Goal: Transaction & Acquisition: Purchase product/service

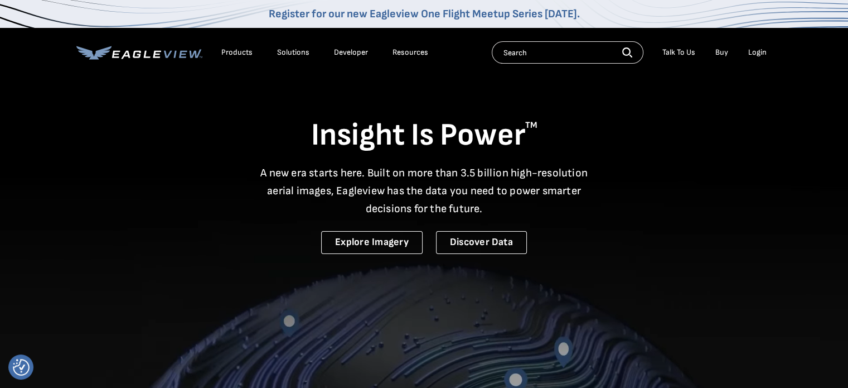
click at [757, 55] on div "Login" at bounding box center [757, 52] width 18 height 10
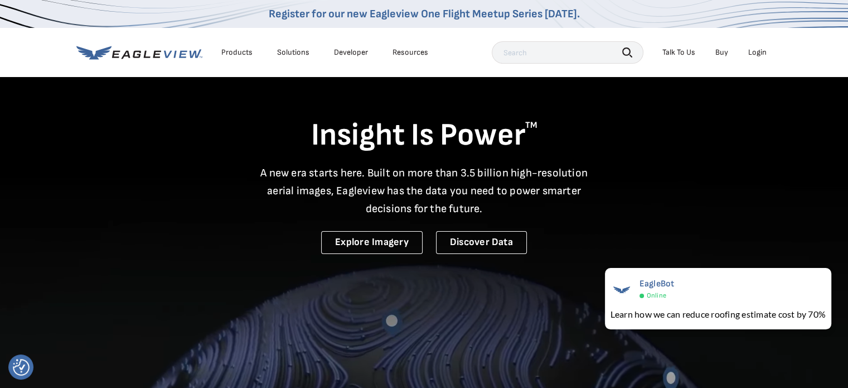
click at [754, 60] on li "Login" at bounding box center [758, 52] width 30 height 17
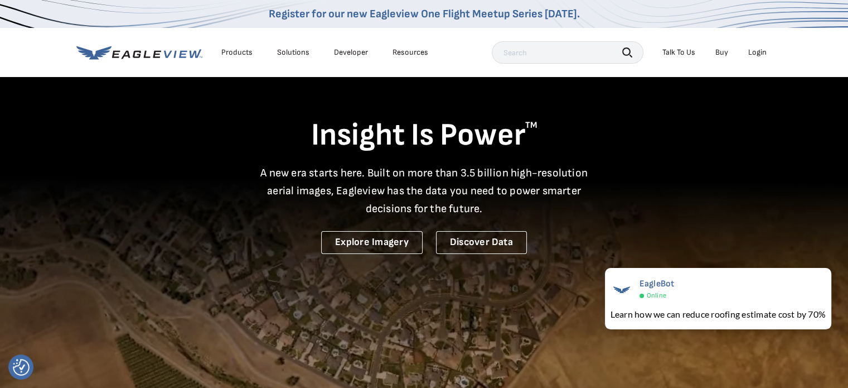
click at [755, 56] on div "Login" at bounding box center [757, 52] width 18 height 10
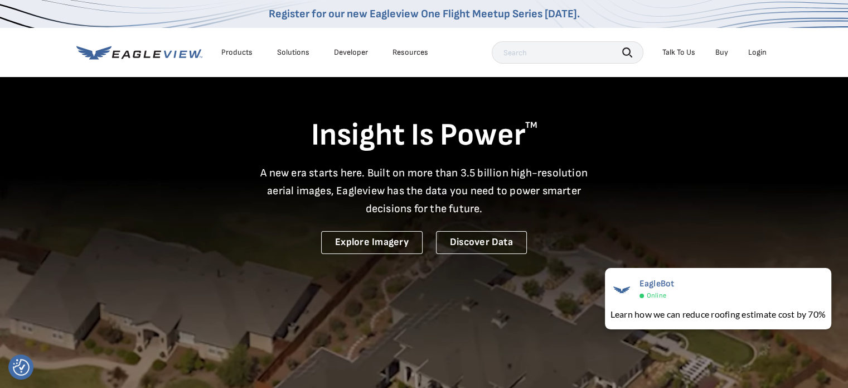
click at [754, 53] on div "Login" at bounding box center [757, 52] width 18 height 10
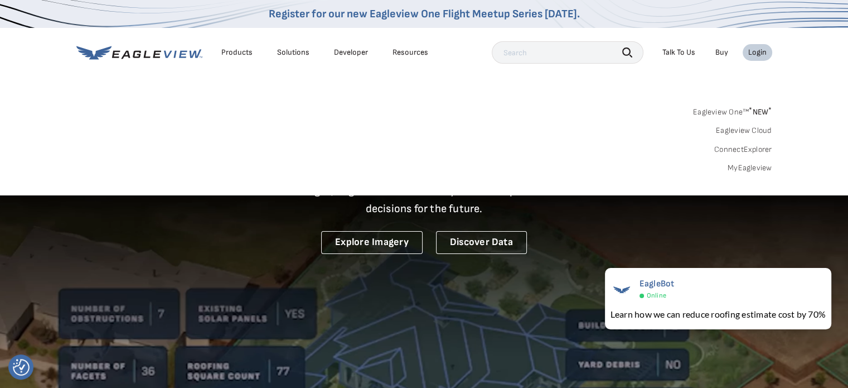
click at [723, 53] on link "Buy" at bounding box center [722, 52] width 13 height 10
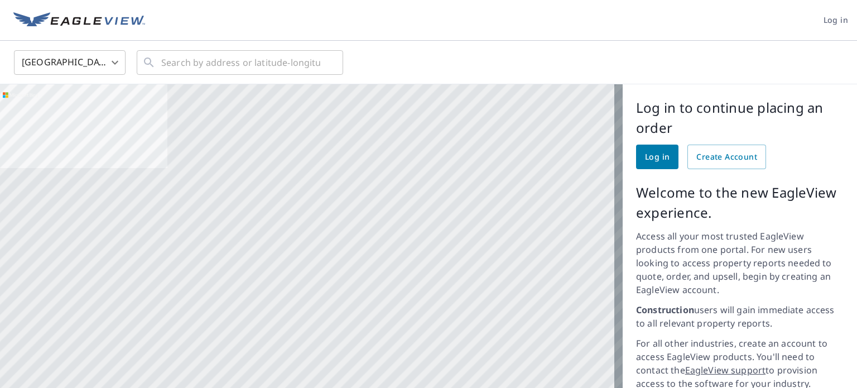
click at [654, 157] on span "Log in" at bounding box center [657, 157] width 25 height 14
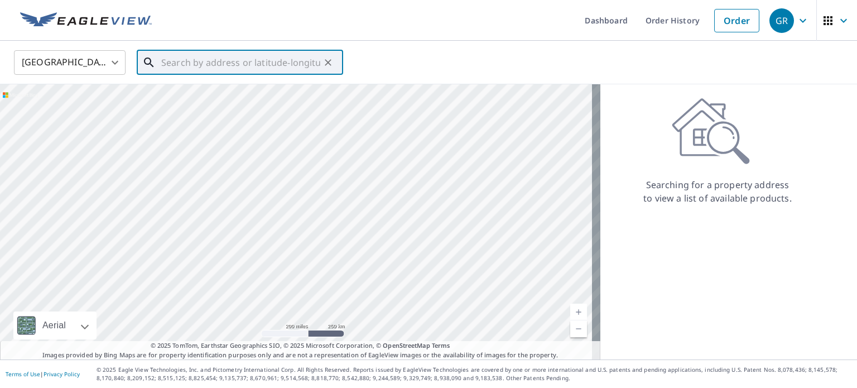
click at [196, 62] on input "text" at bounding box center [240, 62] width 159 height 31
paste input "[STREET_ADDRESS]"
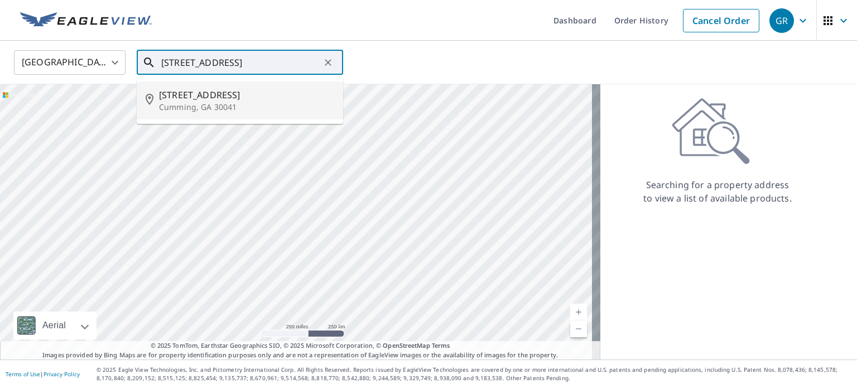
click at [223, 107] on p "Cumming, GA 30041" at bounding box center [246, 107] width 175 height 11
type input "[STREET_ADDRESS]"
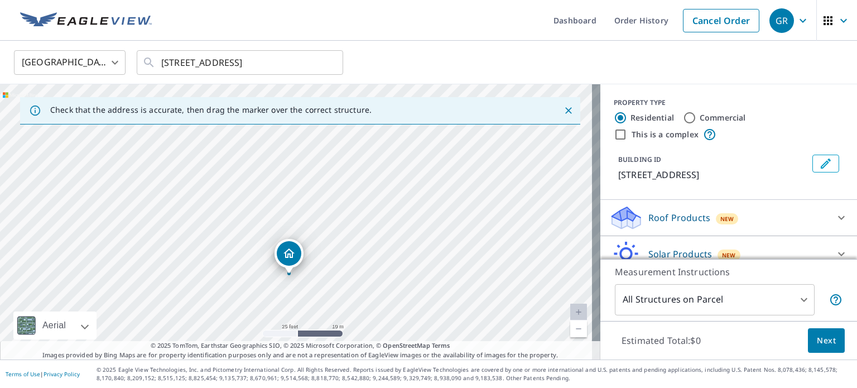
drag, startPoint x: 238, startPoint y: 163, endPoint x: 212, endPoint y: 227, distance: 68.6
click at [212, 228] on div "[STREET_ADDRESS]" at bounding box center [300, 221] width 600 height 275
drag, startPoint x: 211, startPoint y: 237, endPoint x: 229, endPoint y: 136, distance: 103.0
click at [228, 138] on div "[STREET_ADDRESS]" at bounding box center [300, 221] width 600 height 275
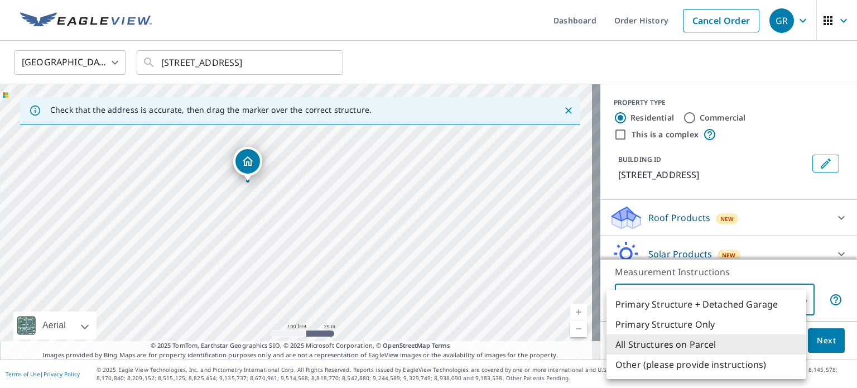
click at [789, 298] on body "GR GR Dashboard Order History Cancel Order GR [GEOGRAPHIC_DATA] [GEOGRAPHIC_DAT…" at bounding box center [428, 194] width 857 height 388
click at [749, 318] on li "Primary Structure Only" at bounding box center [706, 324] width 200 height 20
type input "2"
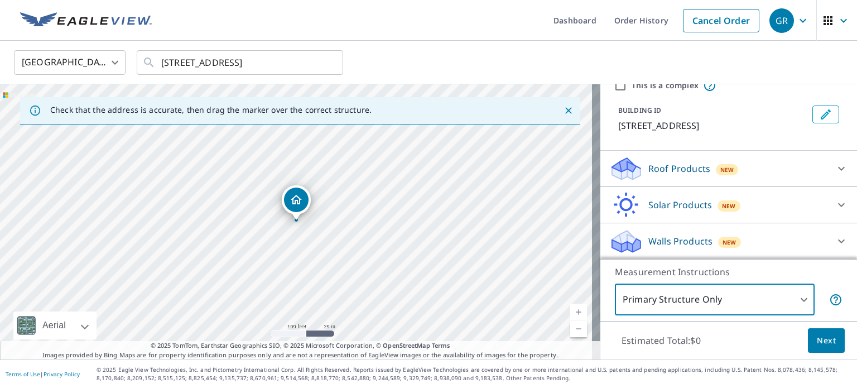
click at [834, 170] on icon at bounding box center [840, 168] width 13 height 13
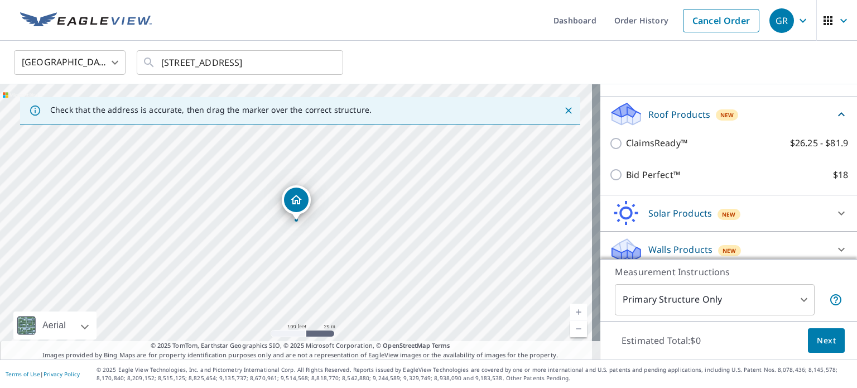
scroll to position [105, 0]
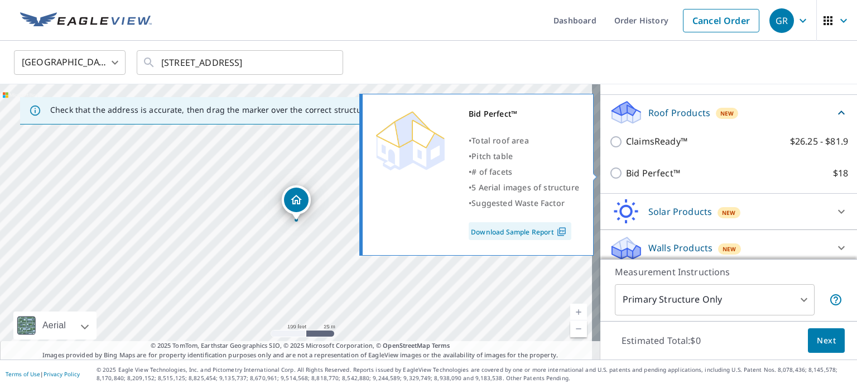
click at [528, 234] on link "Download Sample Report" at bounding box center [519, 231] width 103 height 18
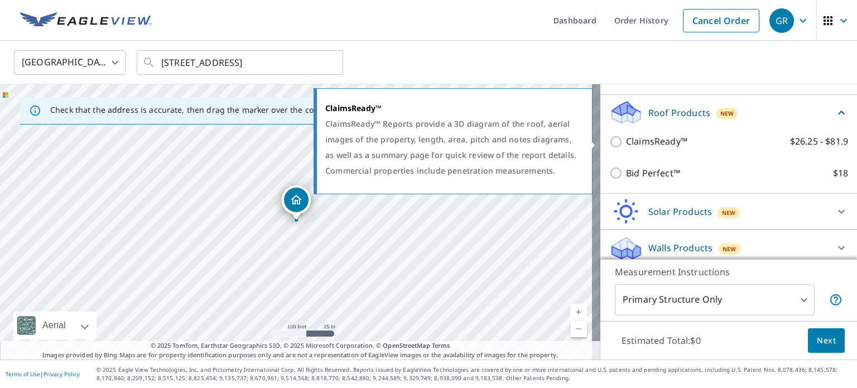
click at [632, 144] on p "ClaimsReady™" at bounding box center [656, 141] width 61 height 14
click at [626, 144] on input "ClaimsReady™ $26.25 - $81.9" at bounding box center [617, 141] width 17 height 13
checkbox input "true"
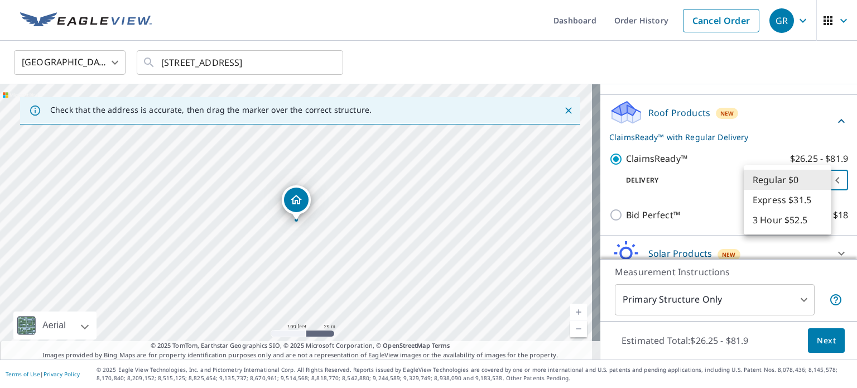
click at [817, 180] on body "GR GR Dashboard Order History Cancel Order GR [GEOGRAPHIC_DATA] [GEOGRAPHIC_DAT…" at bounding box center [428, 194] width 857 height 388
click at [799, 180] on li "Regular $0" at bounding box center [787, 180] width 88 height 20
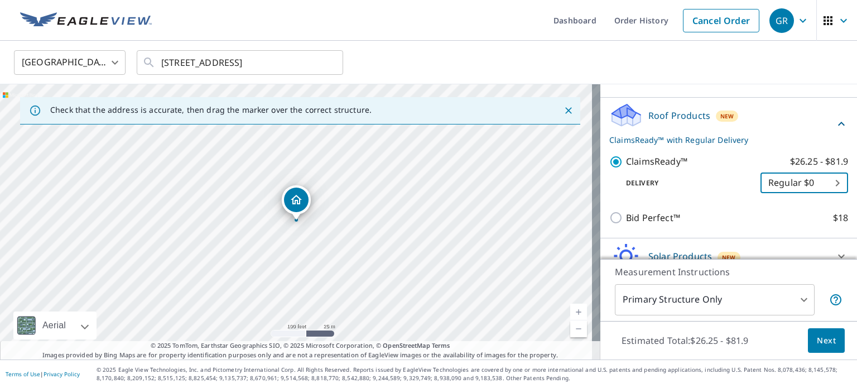
scroll to position [98, 0]
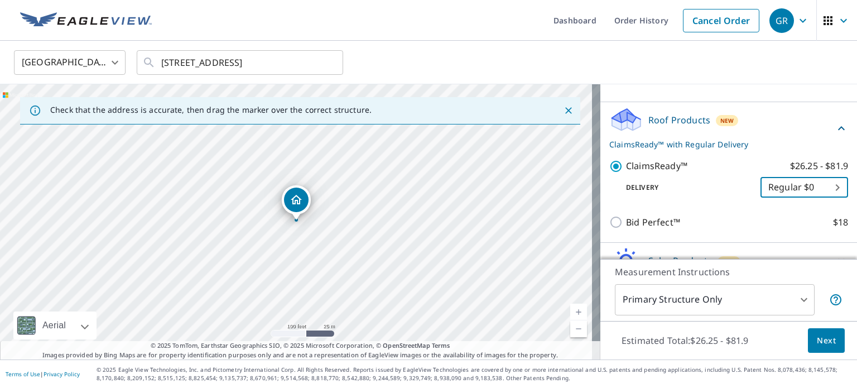
click at [821, 339] on span "Next" at bounding box center [826, 341] width 19 height 14
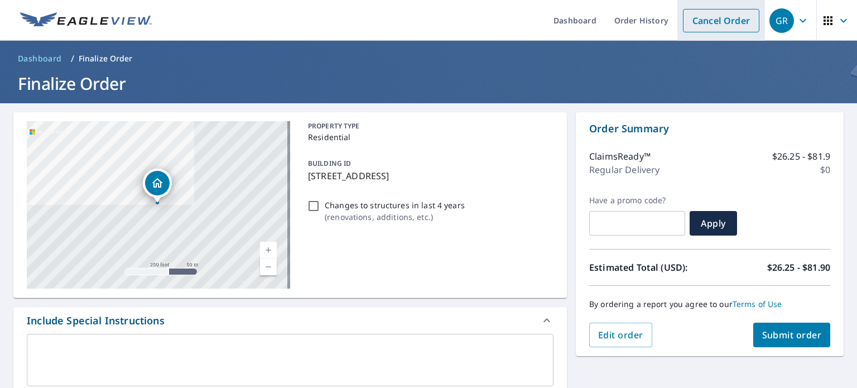
click at [704, 21] on link "Cancel Order" at bounding box center [721, 20] width 76 height 23
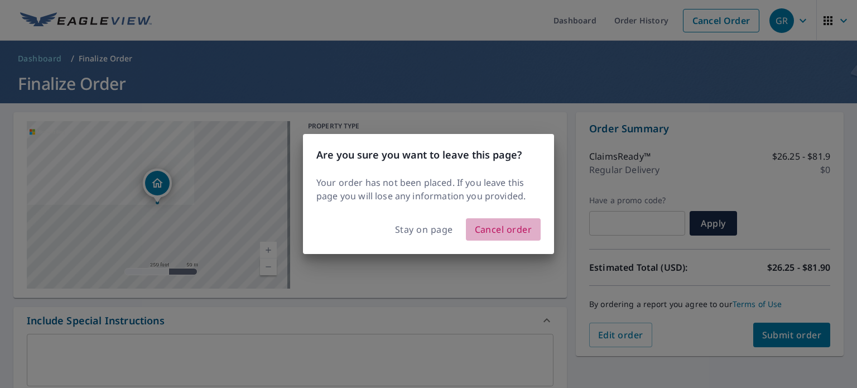
click at [492, 230] on span "Cancel order" at bounding box center [503, 229] width 57 height 16
